Goal: Transaction & Acquisition: Purchase product/service

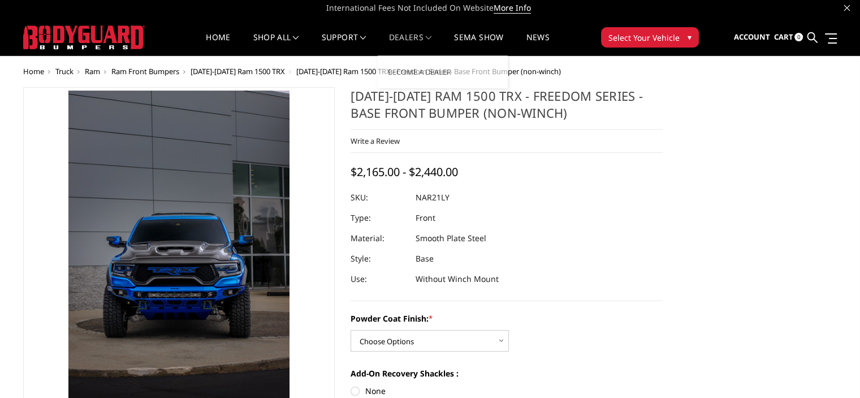
scroll to position [0, 111]
click at [274, 70] on span "[DATE]-[DATE] Ram 1500 TRX" at bounding box center [238, 71] width 94 height 10
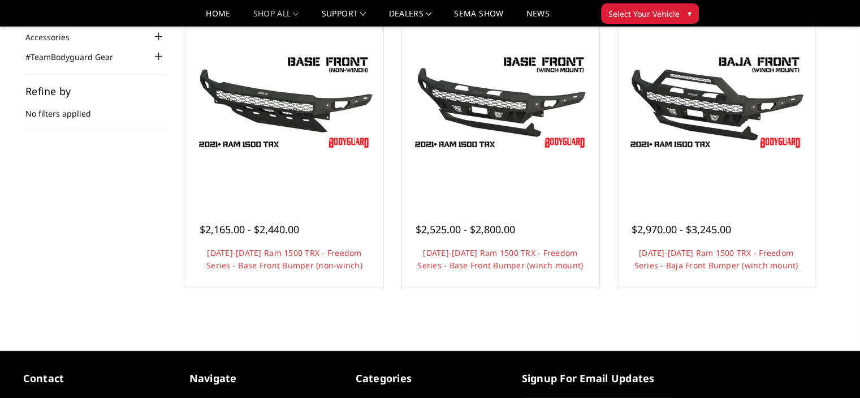
scroll to position [158, 0]
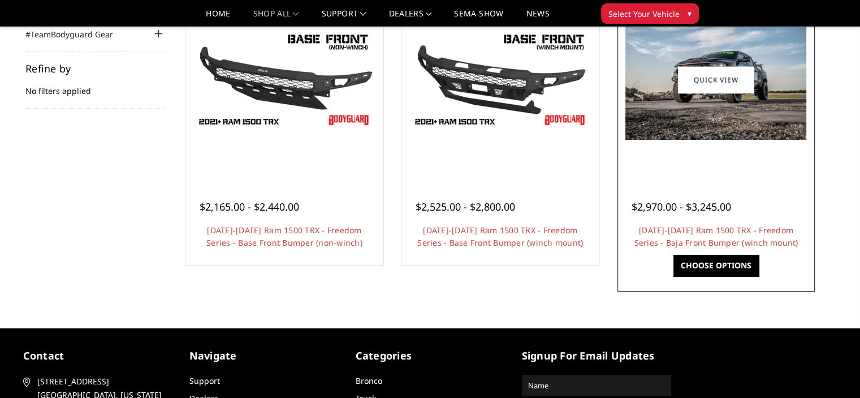
click at [688, 117] on img at bounding box center [716, 79] width 181 height 120
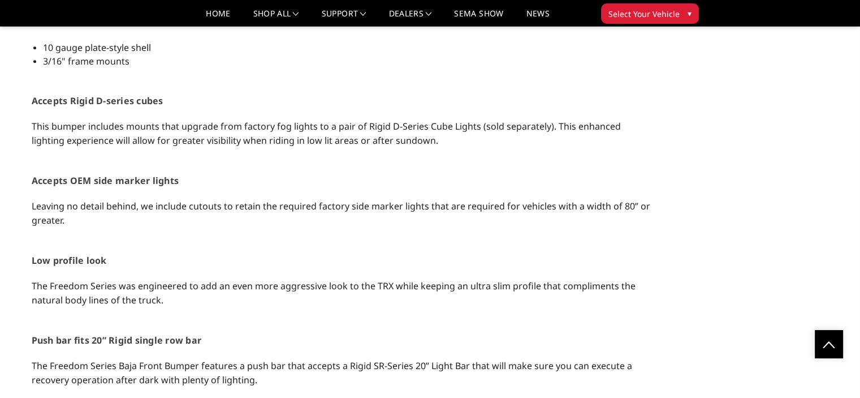
scroll to position [1086, 0]
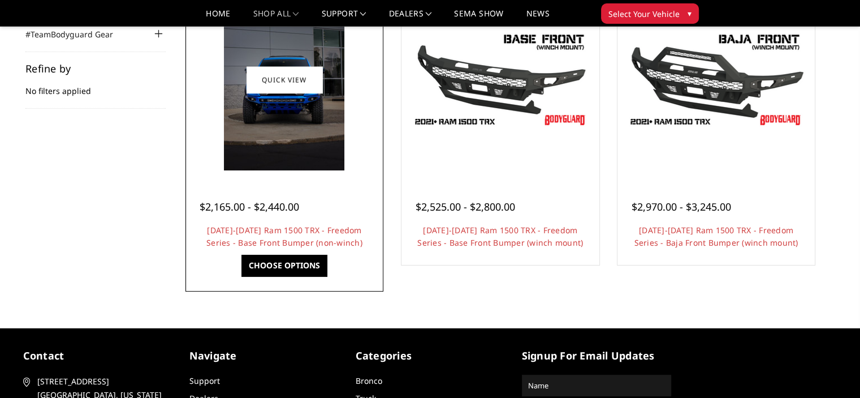
click at [287, 70] on link "Quick view" at bounding box center [285, 79] width 76 height 27
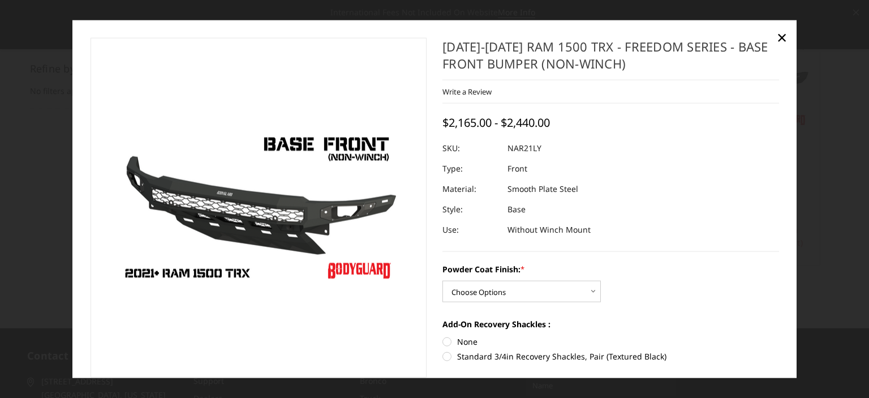
click at [0, 170] on div at bounding box center [434, 199] width 869 height 398
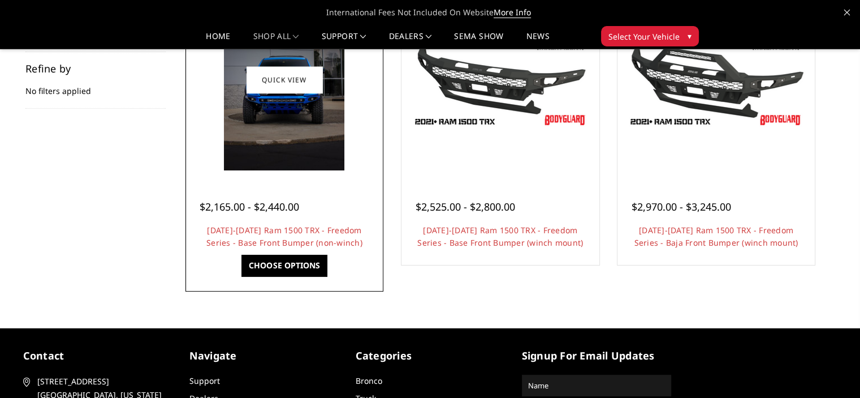
click at [257, 269] on link "Choose Options" at bounding box center [284, 265] width 85 height 21
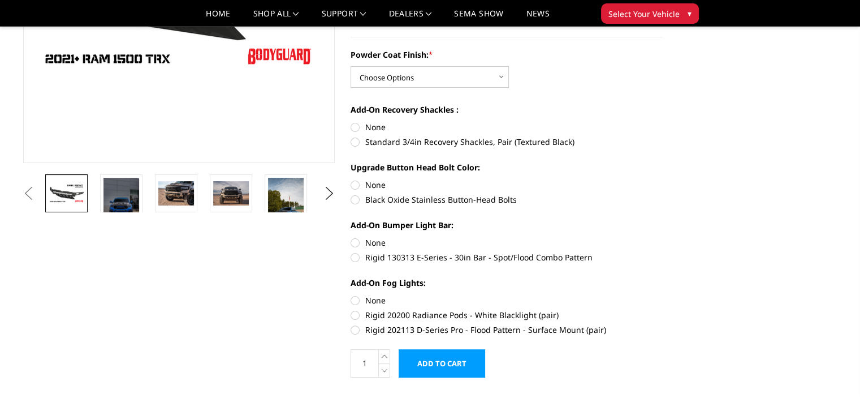
scroll to position [235, 0]
